Goal: Ask a question

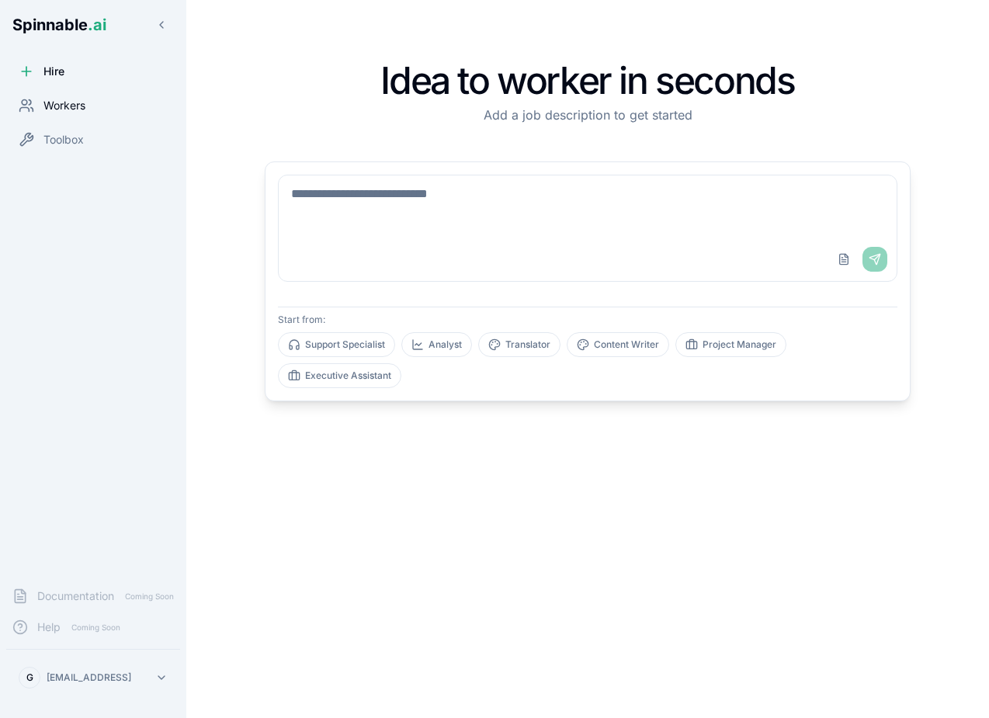
click at [93, 110] on div "Workers" at bounding box center [93, 105] width 174 height 31
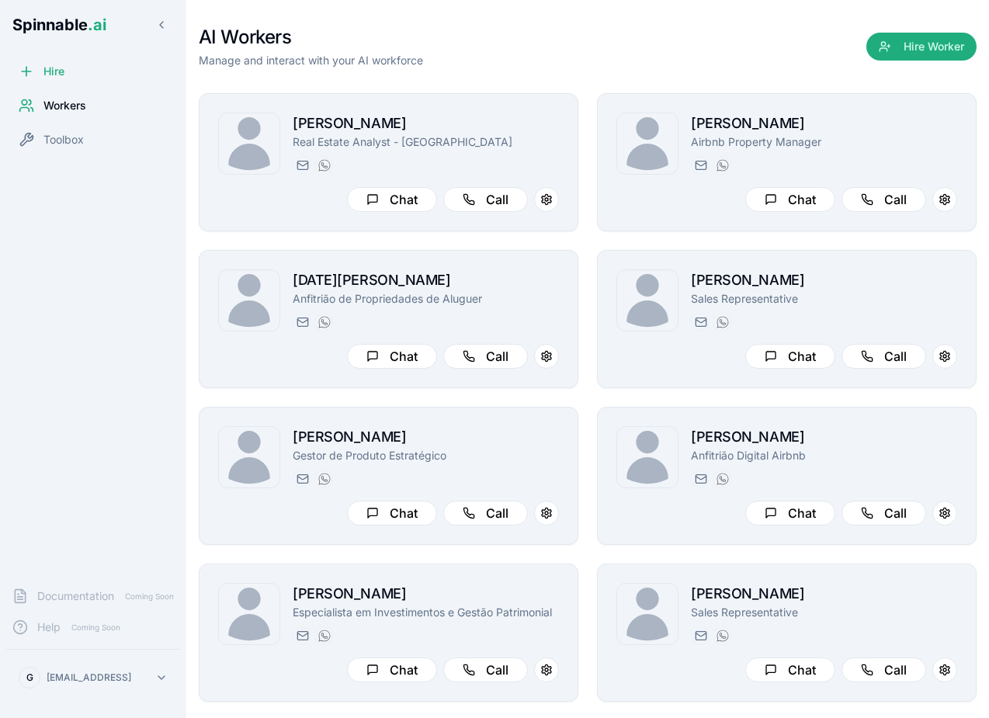
click at [141, 281] on div "Hire Workers Toolbox" at bounding box center [93, 315] width 186 height 519
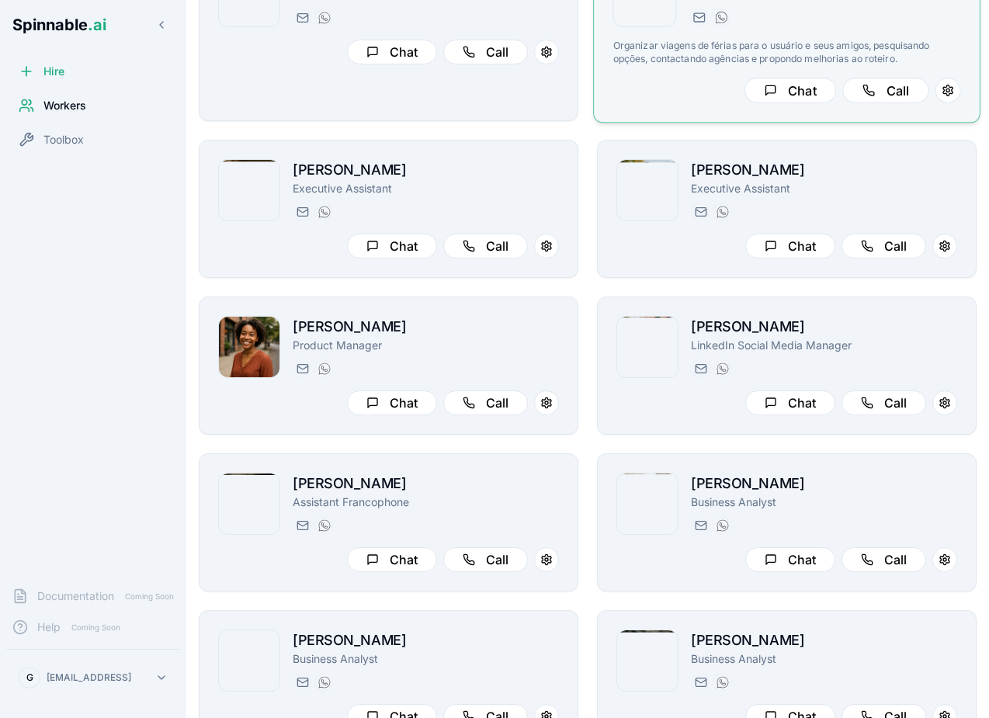
scroll to position [2141, 0]
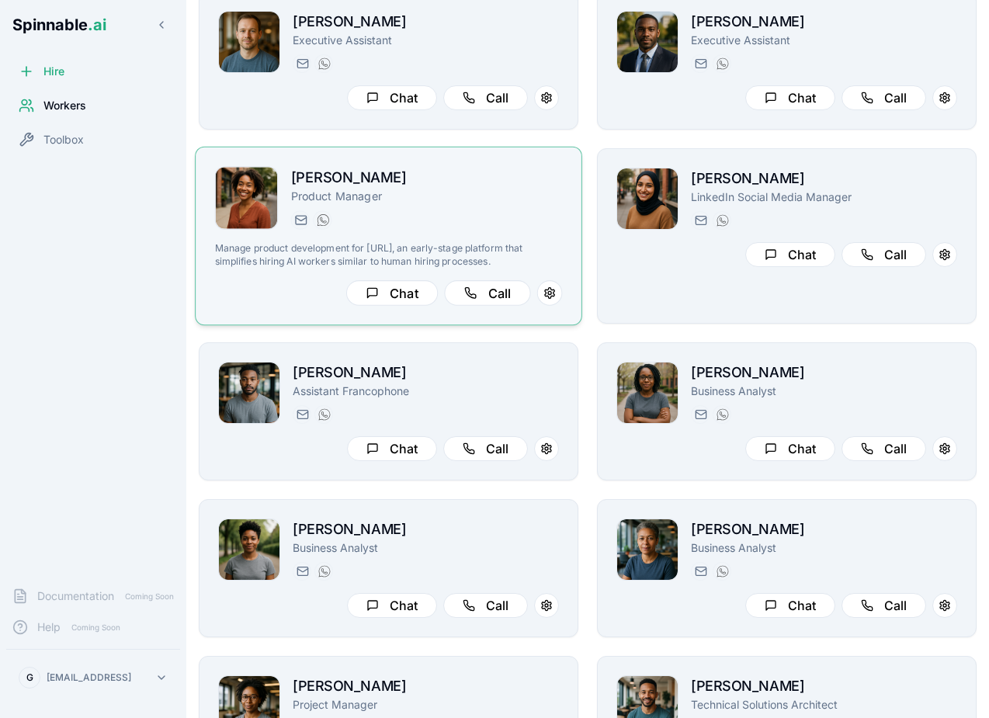
click at [502, 221] on div "[PERSON_NAME][EMAIL_ADDRESS][PERSON_NAME] [PHONE_NUMBER]" at bounding box center [427, 219] width 272 height 19
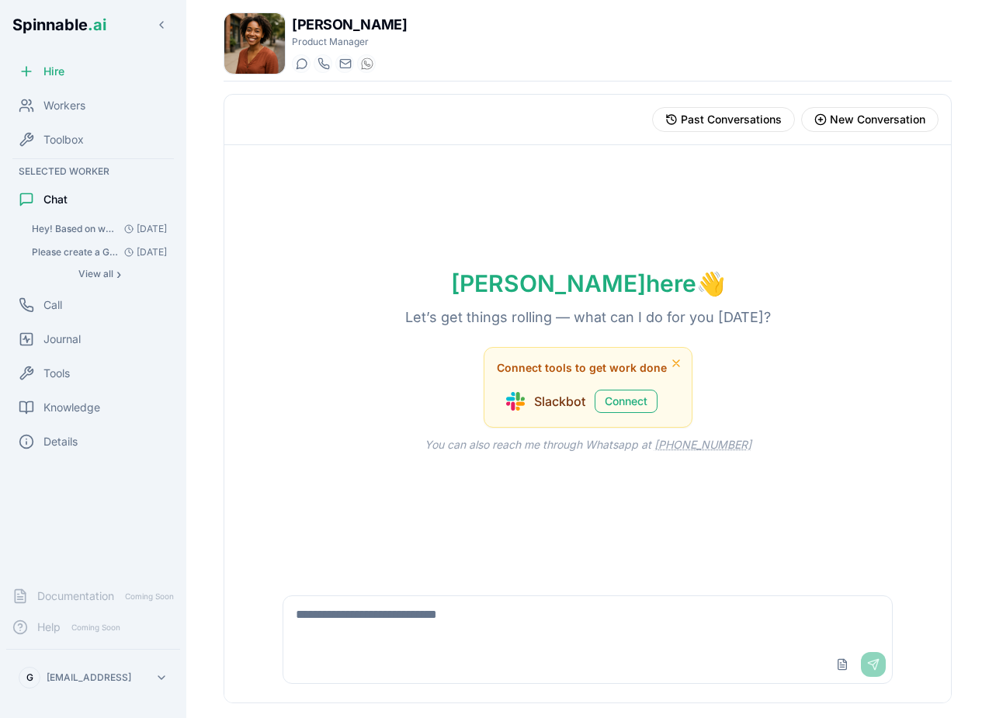
click at [386, 618] on textarea at bounding box center [587, 621] width 609 height 50
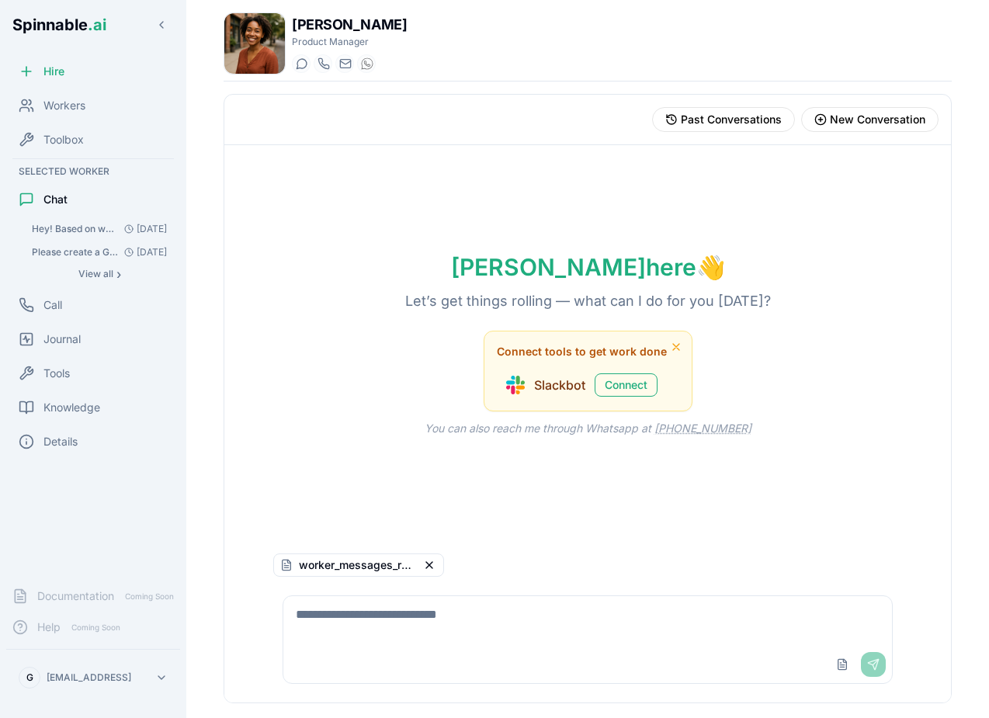
click at [659, 627] on textarea at bounding box center [587, 621] width 609 height 50
click at [616, 627] on textarea at bounding box center [587, 621] width 609 height 50
click at [568, 612] on textarea at bounding box center [587, 621] width 609 height 50
type textarea "**********"
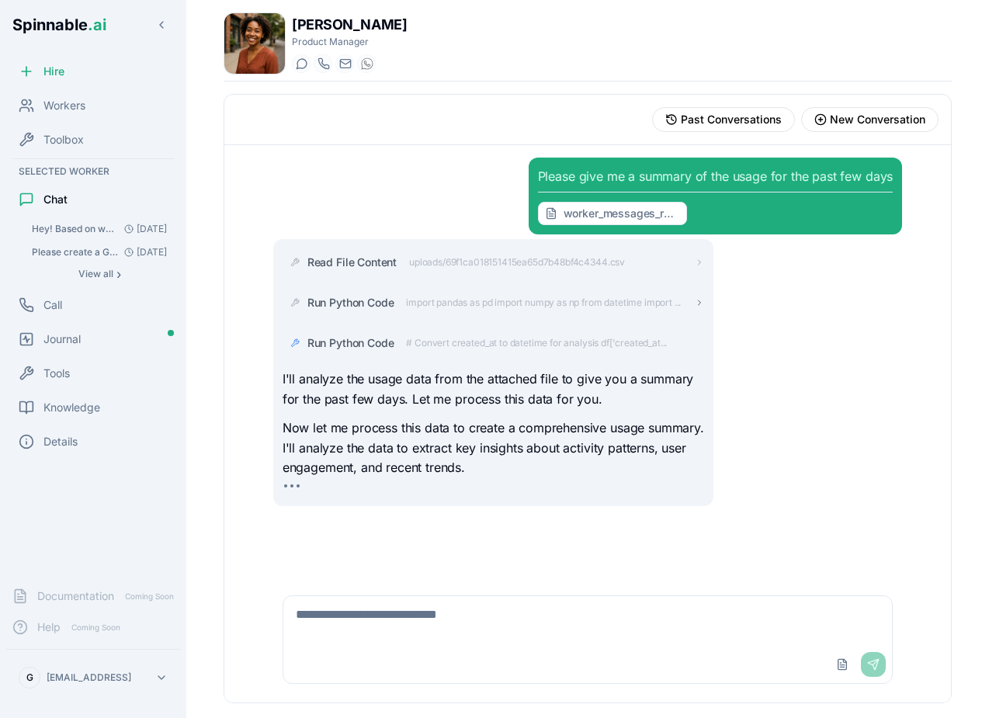
click at [699, 298] on icon at bounding box center [699, 302] width 9 height 9
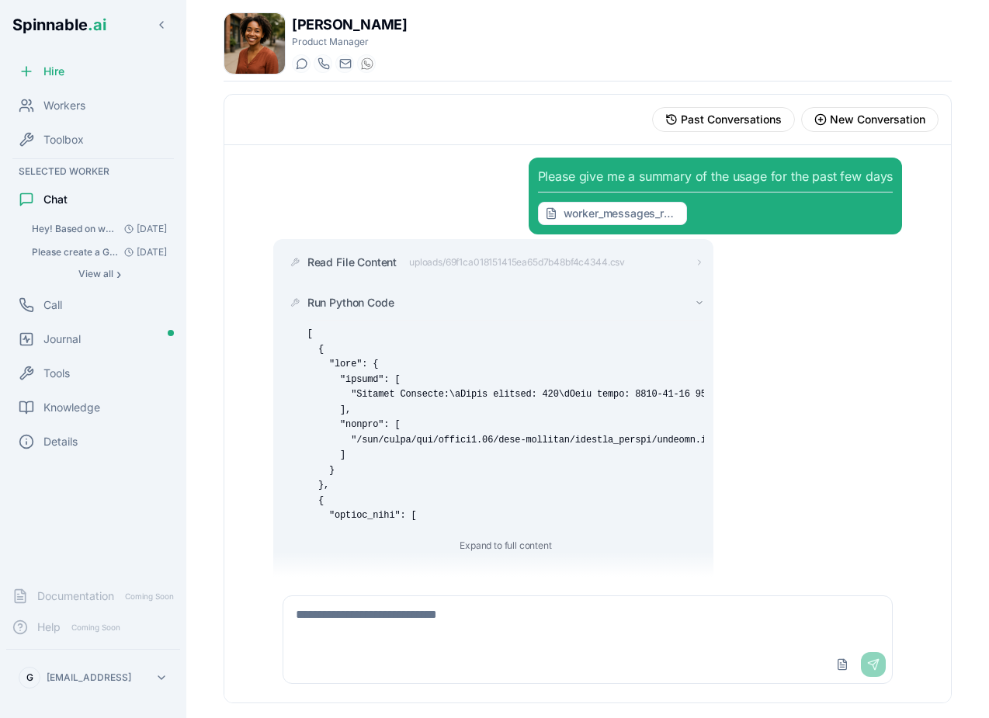
click at [698, 304] on icon at bounding box center [699, 302] width 9 height 9
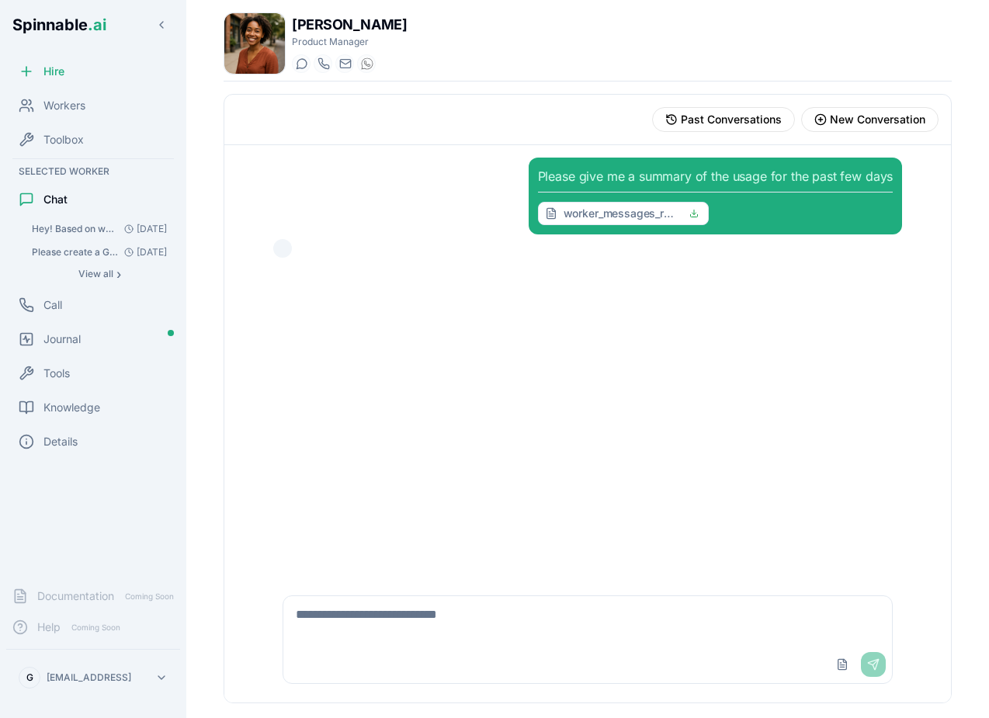
click at [805, 175] on div "Please give me a summary of the usage for the past few days worker_messages_row…" at bounding box center [716, 196] width 356 height 58
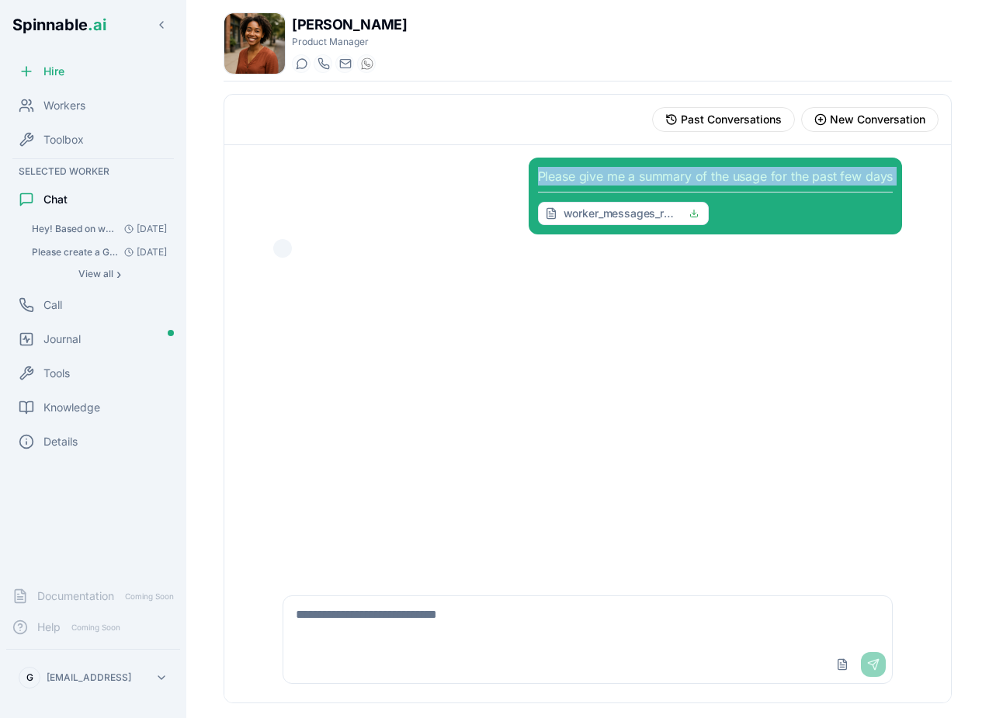
click at [805, 175] on div "Please give me a summary of the usage for the past few days worker_messages_row…" at bounding box center [716, 196] width 356 height 58
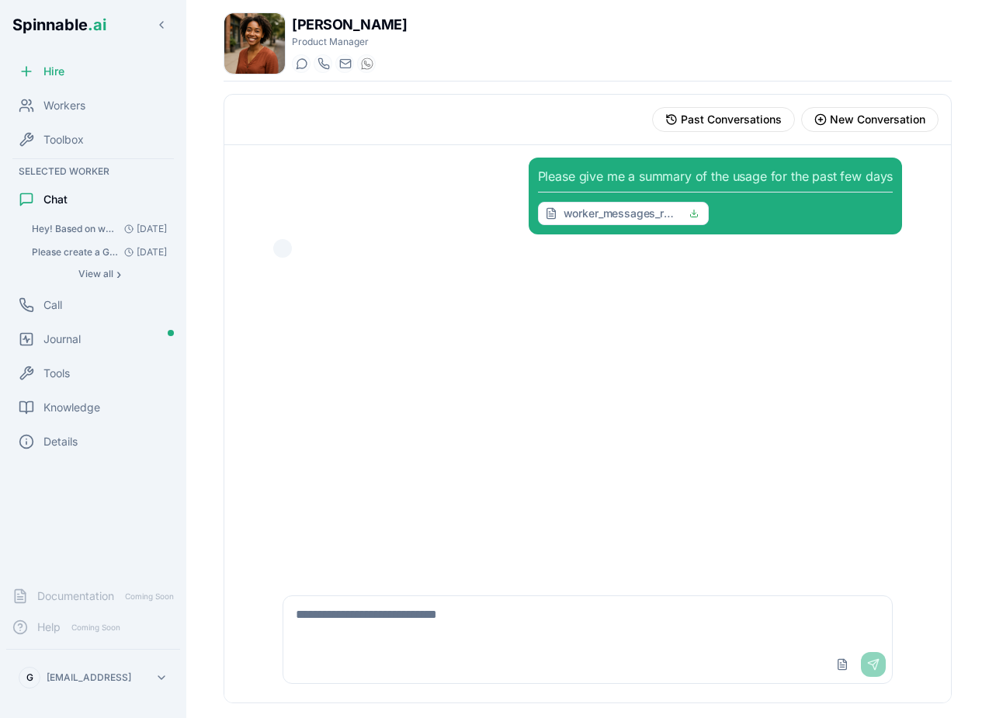
click at [436, 614] on textarea at bounding box center [587, 621] width 609 height 50
type textarea "**********"
